Goal: Task Accomplishment & Management: Manage account settings

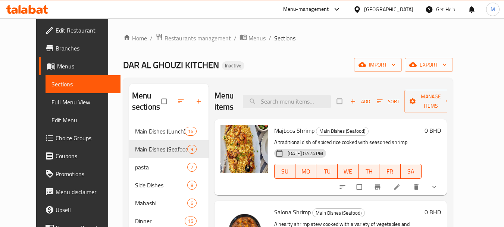
click at [364, 12] on div at bounding box center [359, 9] width 11 height 8
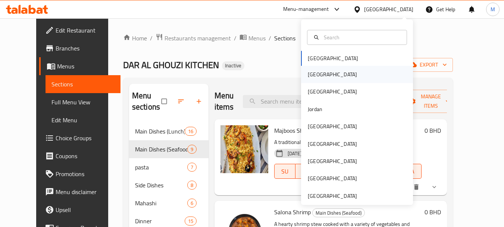
click at [326, 76] on div "[GEOGRAPHIC_DATA]" at bounding box center [357, 74] width 112 height 17
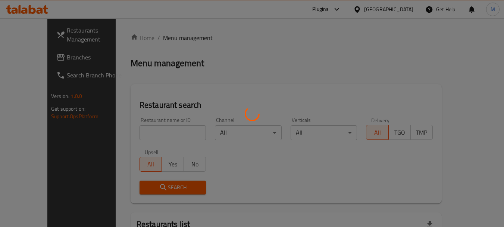
click at [145, 132] on div at bounding box center [252, 113] width 504 height 227
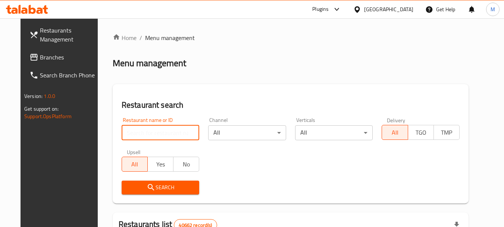
drag, startPoint x: 145, startPoint y: 132, endPoint x: 145, endPoint y: 142, distance: 9.3
click at [145, 132] on input "search" at bounding box center [161, 132] width 78 height 15
paste input "seven two"
type input "seven two"
click at [150, 189] on span "Search" at bounding box center [161, 187] width 66 height 9
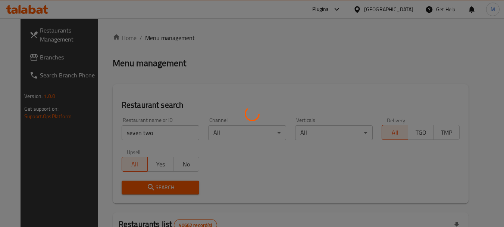
click at [150, 189] on div at bounding box center [252, 113] width 504 height 227
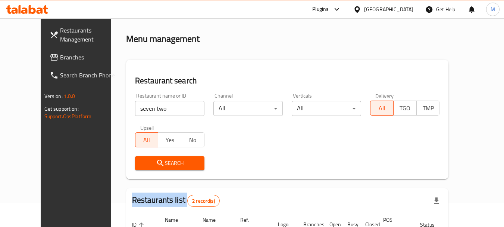
scroll to position [102, 0]
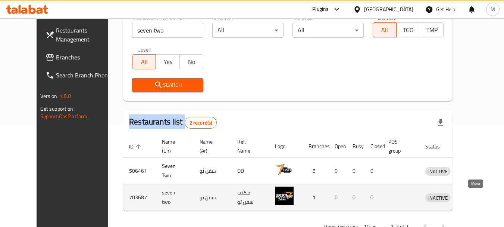
click at [475, 194] on icon "enhanced table" at bounding box center [470, 197] width 9 height 9
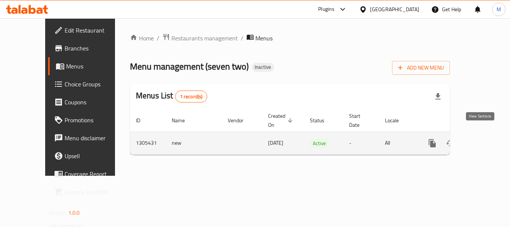
click at [482, 139] on icon "enhanced table" at bounding box center [486, 143] width 9 height 9
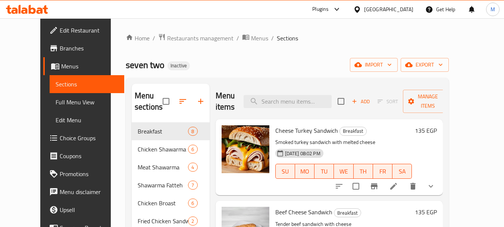
click at [56, 101] on span "Full Menu View" at bounding box center [87, 101] width 63 height 9
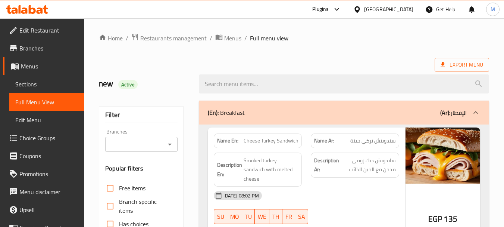
scroll to position [224, 0]
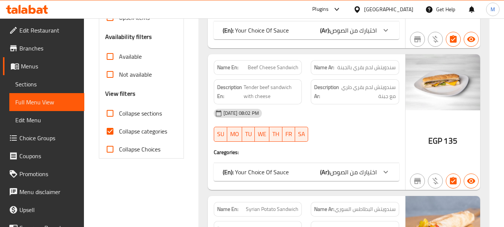
click at [143, 132] on span "Collapse categories" at bounding box center [143, 131] width 48 height 9
click at [119, 132] on input "Collapse categories" at bounding box center [110, 131] width 18 height 18
checkbox input "false"
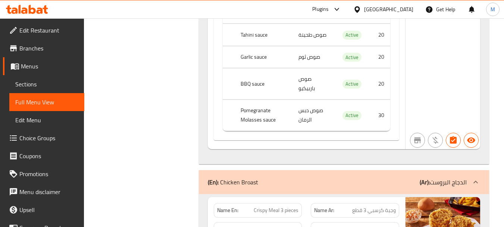
scroll to position [21855, 0]
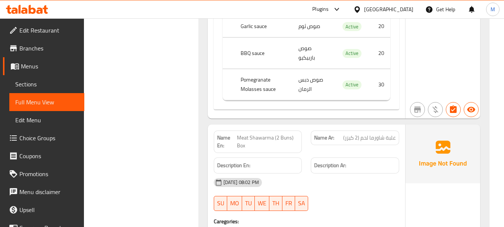
click at [30, 50] on span "Branches" at bounding box center [48, 48] width 59 height 9
